Goal: Task Accomplishment & Management: Use online tool/utility

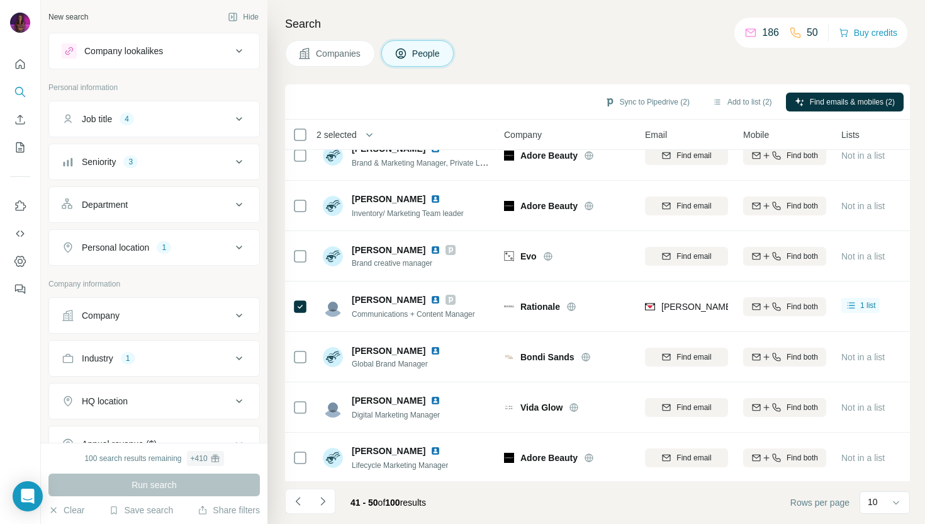
scroll to position [172, 0]
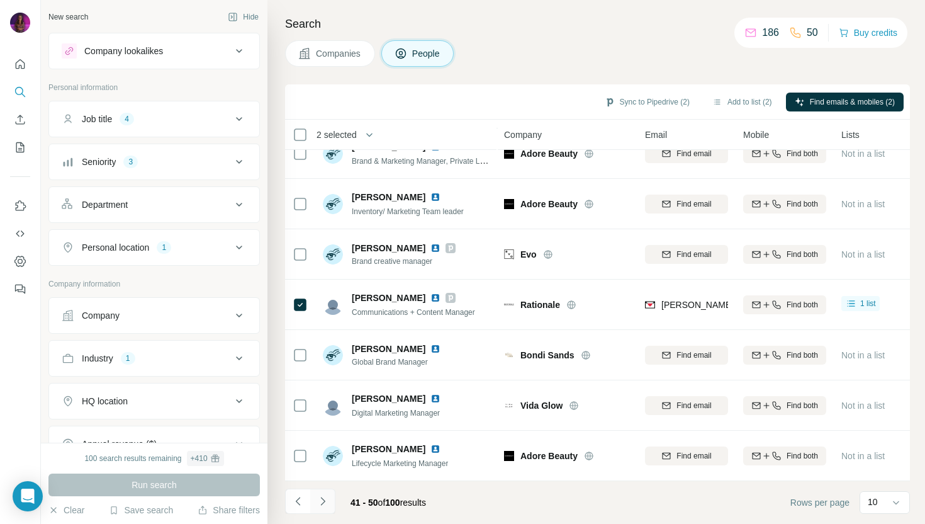
click at [326, 500] on icon "Navigate to next page" at bounding box center [323, 501] width 13 height 13
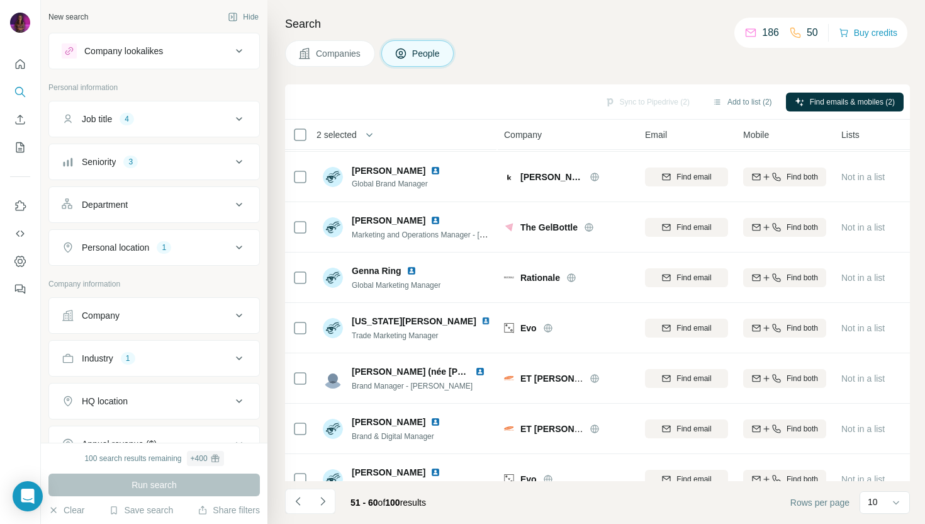
scroll to position [0, 0]
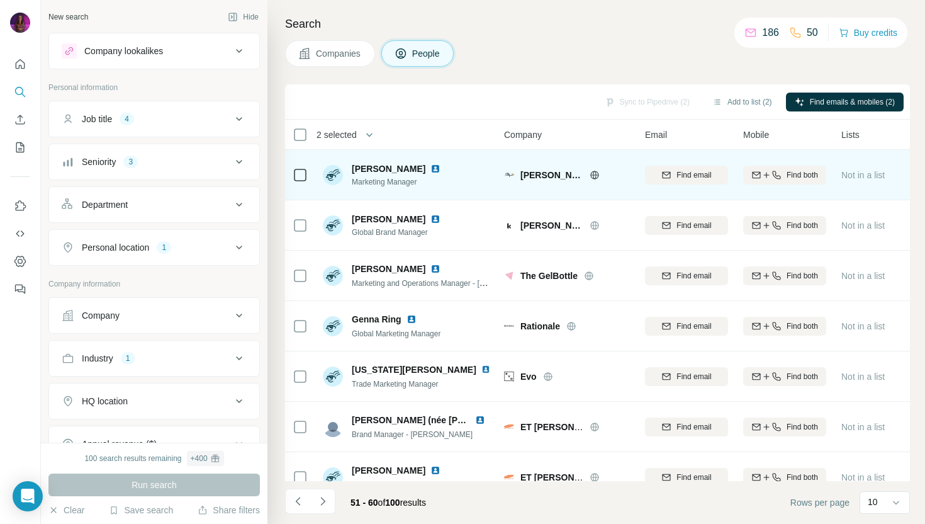
click at [430, 171] on img at bounding box center [435, 169] width 10 height 10
click at [597, 172] on icon at bounding box center [594, 175] width 8 height 8
click at [681, 172] on span "Find email" at bounding box center [694, 174] width 35 height 11
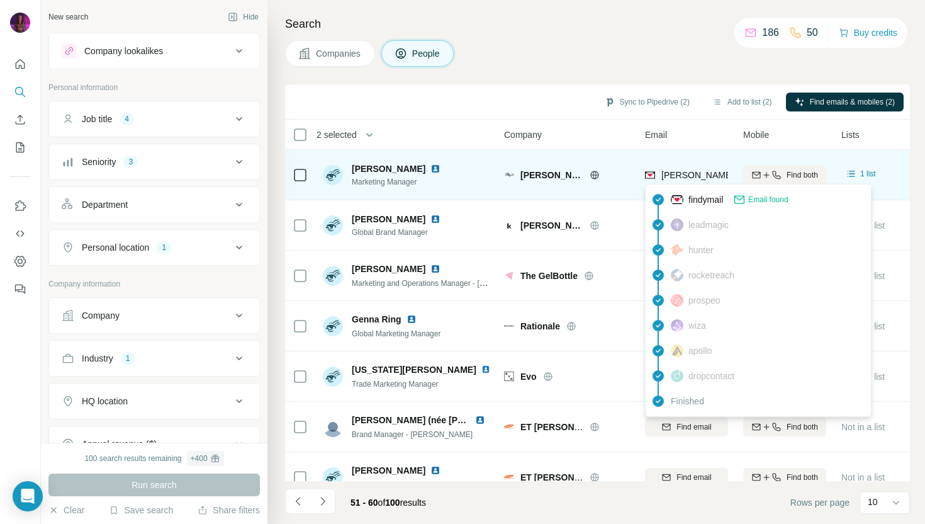
click at [681, 177] on span "[PERSON_NAME][EMAIL_ADDRESS][PERSON_NAME][DOMAIN_NAME]" at bounding box center [808, 175] width 295 height 10
copy tr "[PERSON_NAME][EMAIL_ADDRESS][PERSON_NAME][DOMAIN_NAME]"
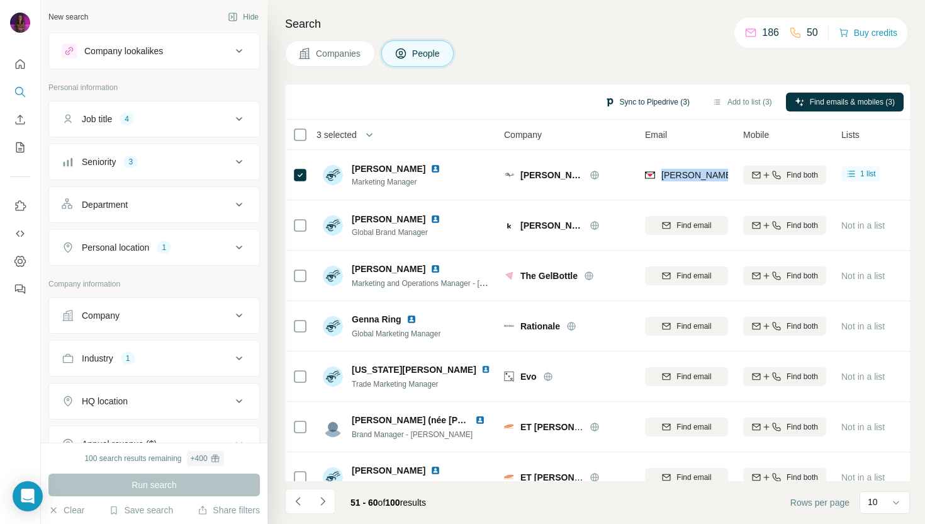
click at [632, 98] on button "Sync to Pipedrive (3)" at bounding box center [647, 102] width 103 height 19
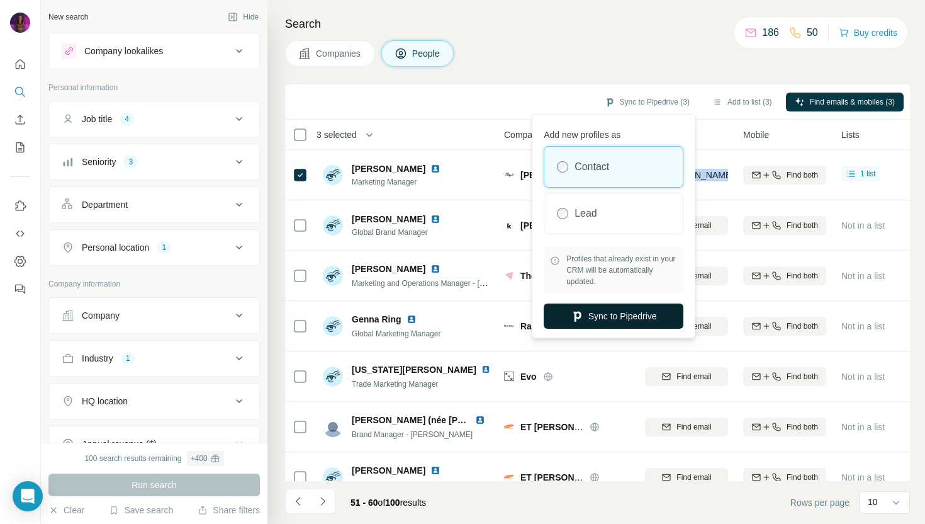
click at [625, 314] on button "Sync to Pipedrive" at bounding box center [614, 315] width 140 height 25
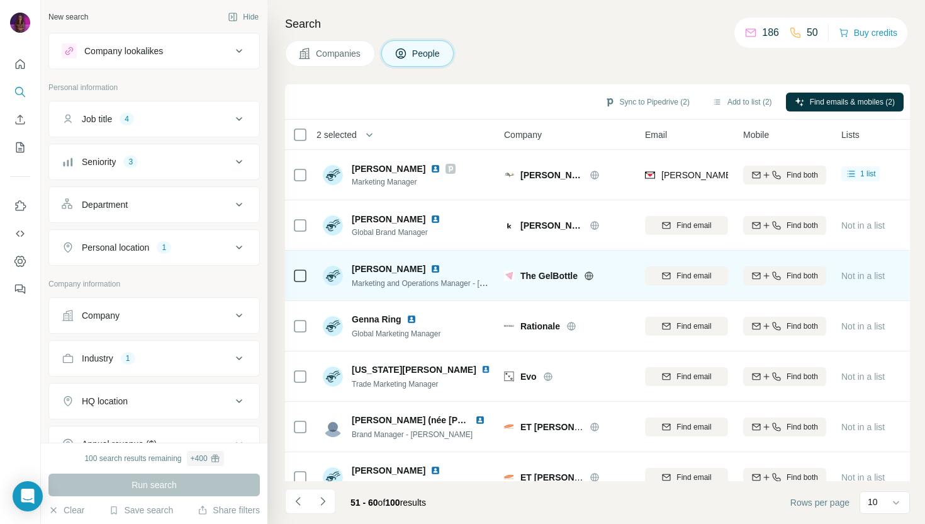
click at [590, 276] on icon at bounding box center [588, 275] width 3 height 8
click at [430, 268] on img at bounding box center [435, 269] width 10 height 10
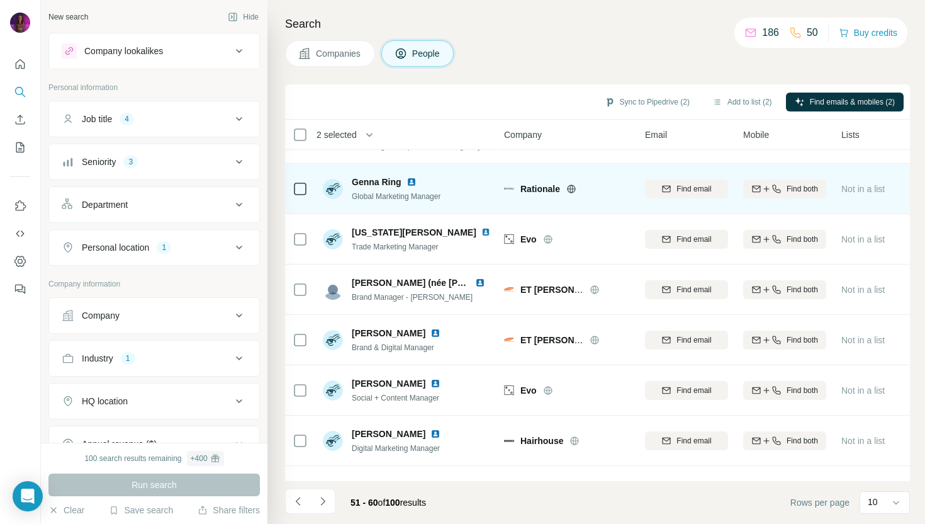
scroll to position [140, 0]
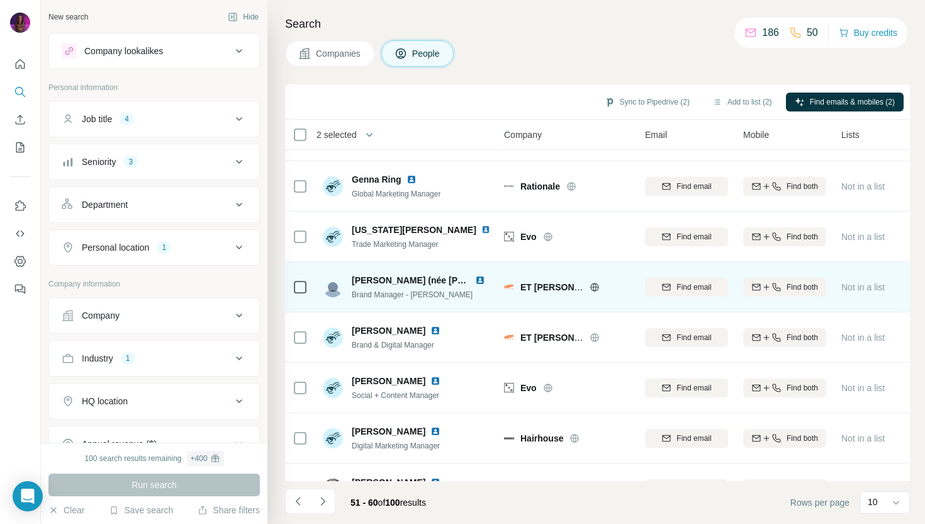
click at [601, 287] on div at bounding box center [610, 287] width 40 height 10
click at [595, 287] on icon at bounding box center [594, 287] width 3 height 8
click at [485, 279] on div at bounding box center [482, 280] width 15 height 10
click at [483, 279] on img at bounding box center [480, 280] width 10 height 10
click at [680, 288] on span "Find email" at bounding box center [694, 286] width 35 height 11
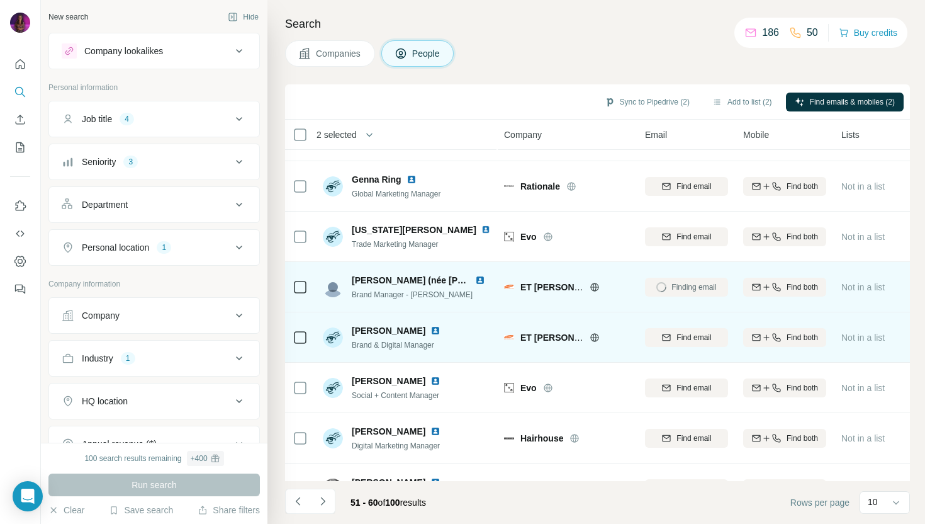
click at [430, 326] on img at bounding box center [435, 330] width 10 height 10
click at [694, 338] on span "Find email" at bounding box center [694, 337] width 35 height 11
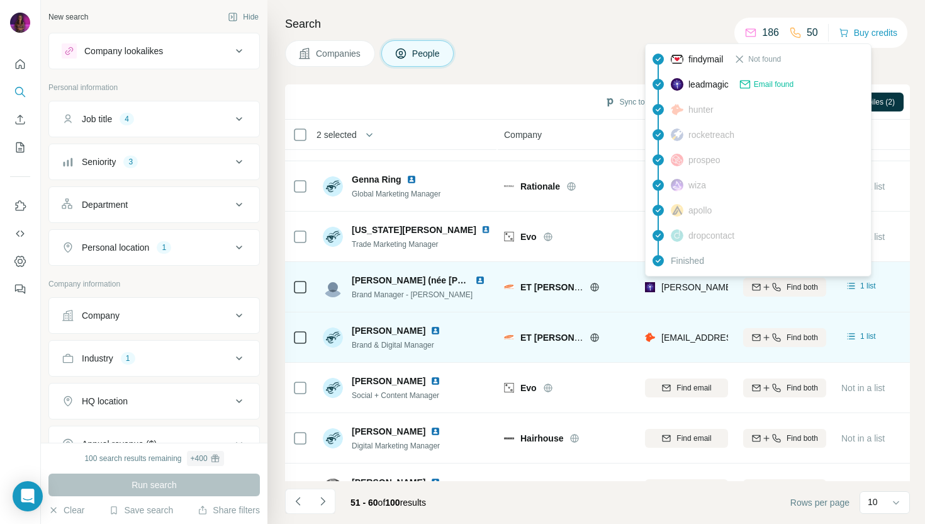
click at [667, 288] on span "[PERSON_NAME][EMAIL_ADDRESS][DOMAIN_NAME]" at bounding box center [772, 287] width 222 height 10
copy tr "[PERSON_NAME][EMAIL_ADDRESS][DOMAIN_NAME]"
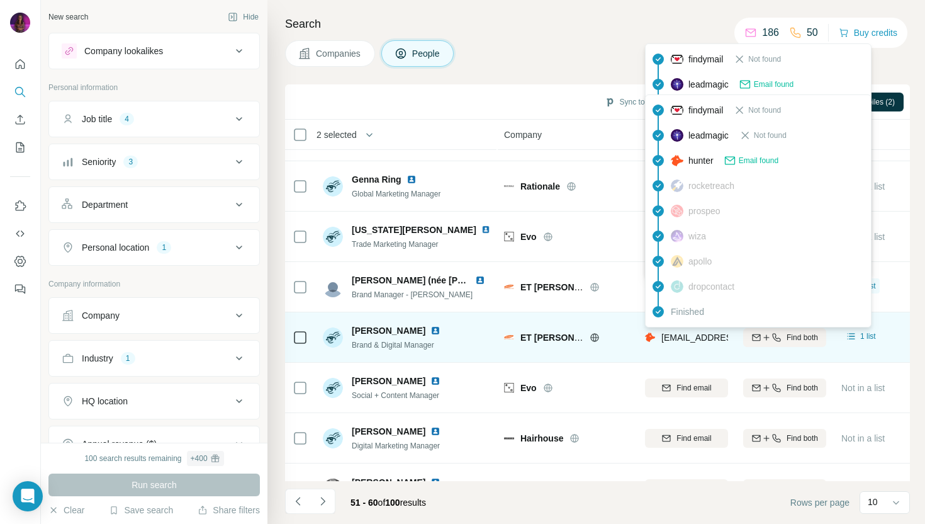
click at [676, 341] on span "[EMAIL_ADDRESS][DOMAIN_NAME]" at bounding box center [735, 337] width 149 height 10
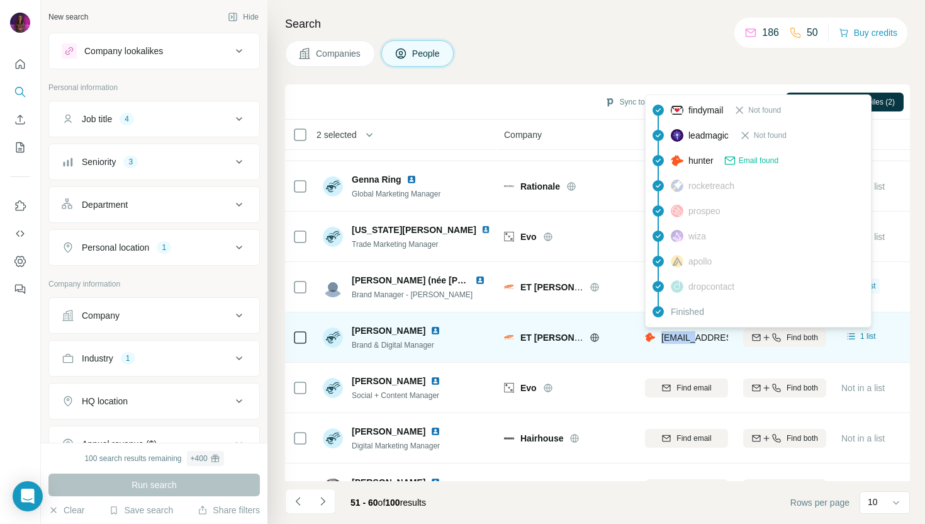
click at [676, 341] on span "[EMAIL_ADDRESS][DOMAIN_NAME]" at bounding box center [735, 337] width 149 height 10
copy tr "[EMAIL_ADDRESS][DOMAIN_NAME]"
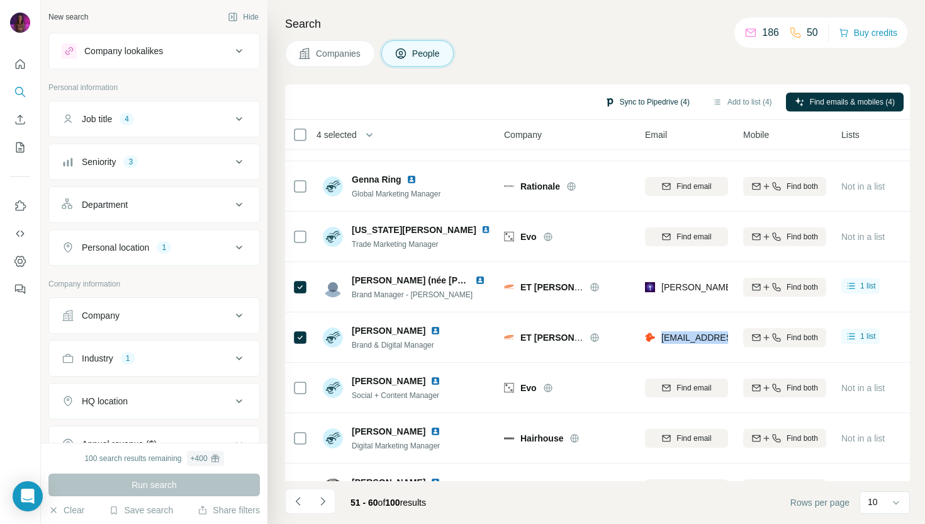
click at [655, 98] on button "Sync to Pipedrive (4)" at bounding box center [647, 102] width 103 height 19
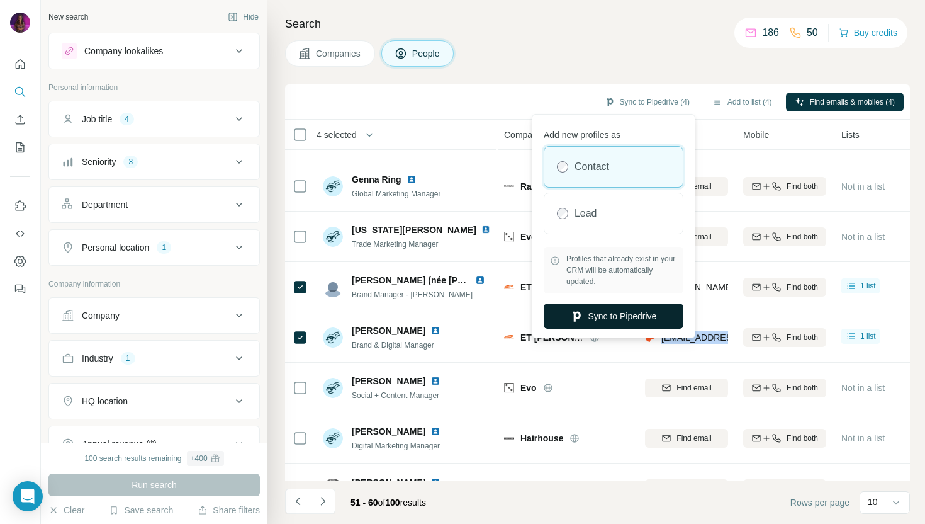
click at [630, 315] on button "Sync to Pipedrive" at bounding box center [614, 315] width 140 height 25
